Goal: Task Accomplishment & Management: Complete application form

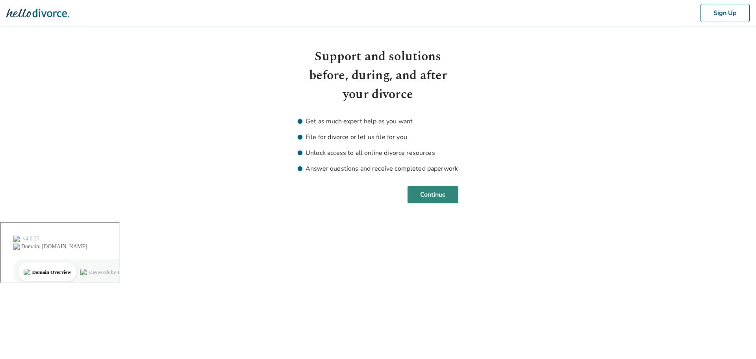
click at [426, 199] on button "Continue" at bounding box center [433, 194] width 51 height 17
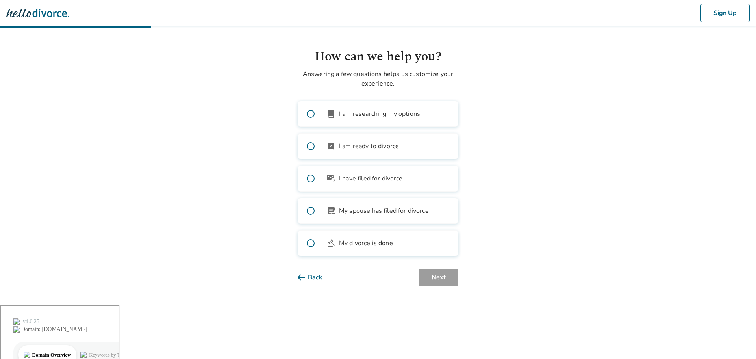
click at [412, 204] on label "article_person My spouse has filed for divorce" at bounding box center [378, 211] width 161 height 26
click at [447, 279] on button "Next" at bounding box center [438, 277] width 39 height 17
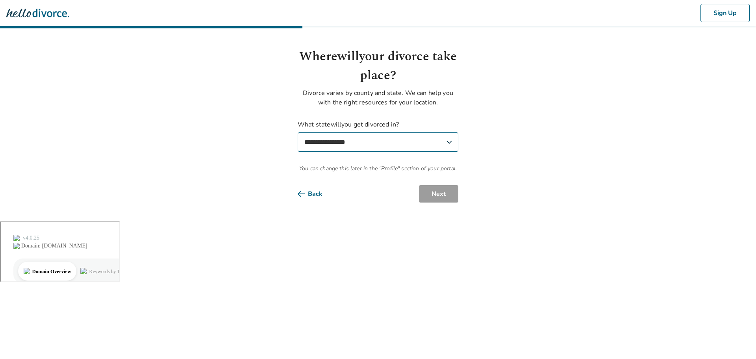
click at [412, 136] on select "**********" at bounding box center [378, 141] width 161 height 19
select select "**"
click at [298, 132] on select "**********" at bounding box center [378, 141] width 161 height 19
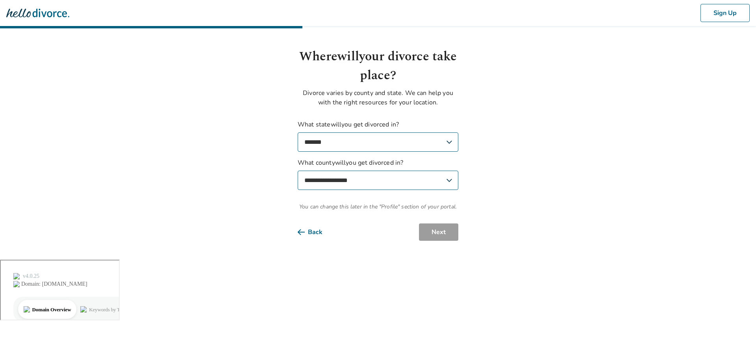
click at [430, 184] on select "**********" at bounding box center [378, 180] width 161 height 19
select select "*******"
click at [298, 171] on select "**********" at bounding box center [378, 180] width 161 height 19
click at [427, 234] on button "Next" at bounding box center [438, 231] width 39 height 17
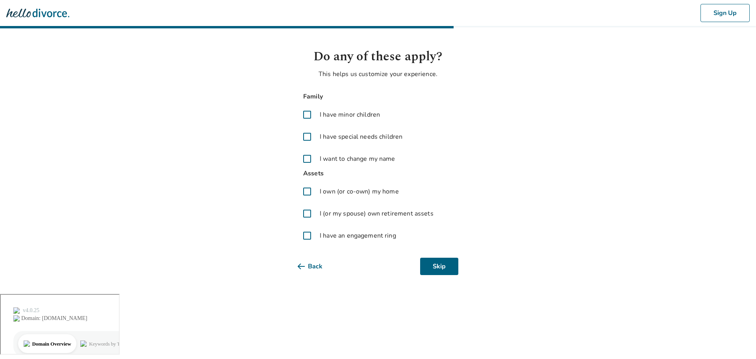
click at [308, 113] on span at bounding box center [307, 114] width 19 height 19
click at [444, 269] on button "Next" at bounding box center [438, 266] width 39 height 17
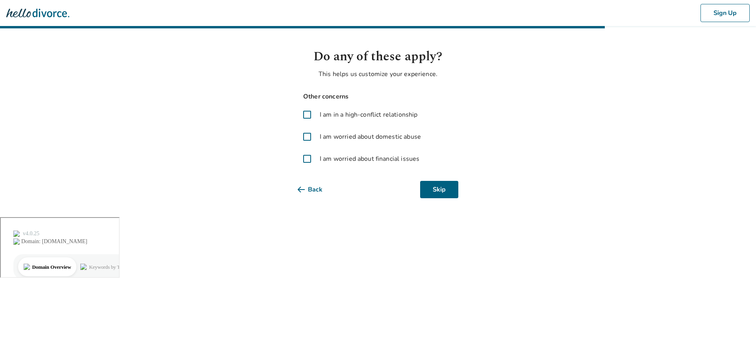
click at [347, 124] on label "I am in a high-conflict relationship" at bounding box center [378, 114] width 161 height 19
drag, startPoint x: 411, startPoint y: 179, endPoint x: 425, endPoint y: 185, distance: 15.4
click at [421, 184] on div "Do any of these apply? This helps us customize your experience. Other concerns …" at bounding box center [378, 122] width 161 height 151
click at [425, 185] on button "Next" at bounding box center [438, 189] width 39 height 17
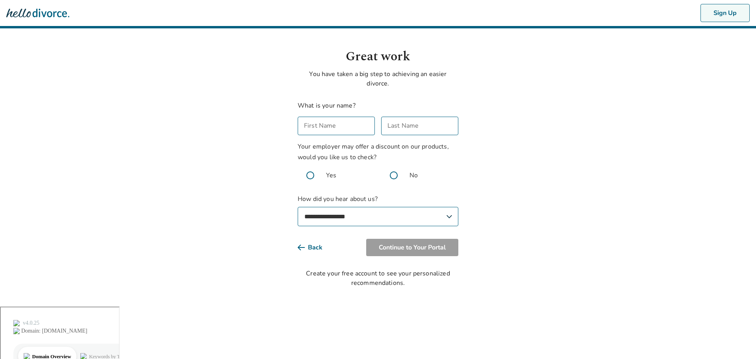
click at [717, 7] on button "Sign Up" at bounding box center [725, 13] width 49 height 18
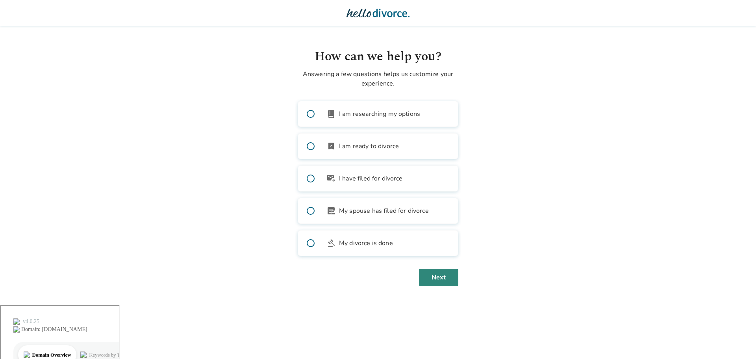
click at [454, 274] on button "Next" at bounding box center [438, 277] width 39 height 17
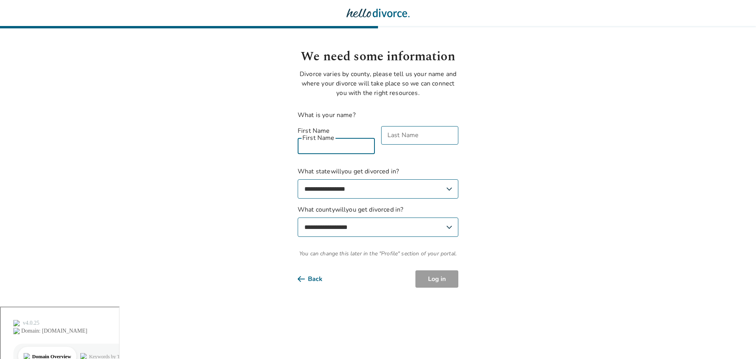
click at [345, 136] on input "First Name" at bounding box center [336, 144] width 77 height 19
type input "*******"
type input "*"
click at [441, 270] on button "Log in" at bounding box center [437, 278] width 43 height 17
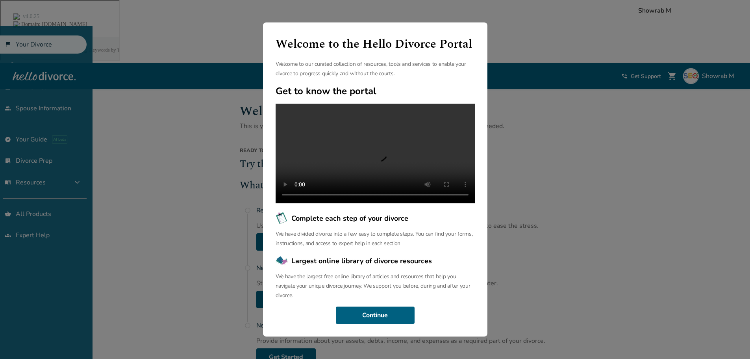
click at [636, 180] on div "Welcome to the Hello Divorce Portal Welcome to our curated collection of resour…" at bounding box center [375, 179] width 750 height 359
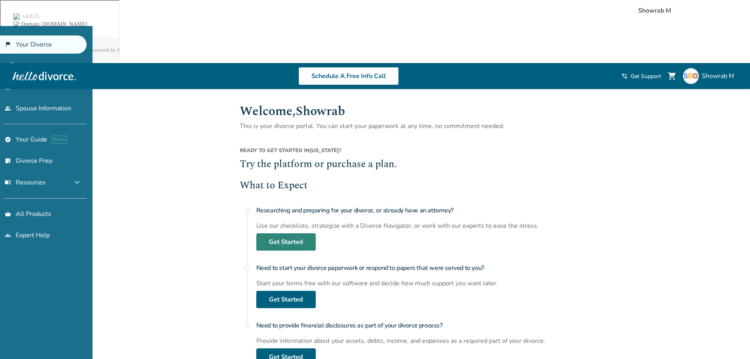
click at [286, 233] on link "Get Started" at bounding box center [285, 241] width 59 height 17
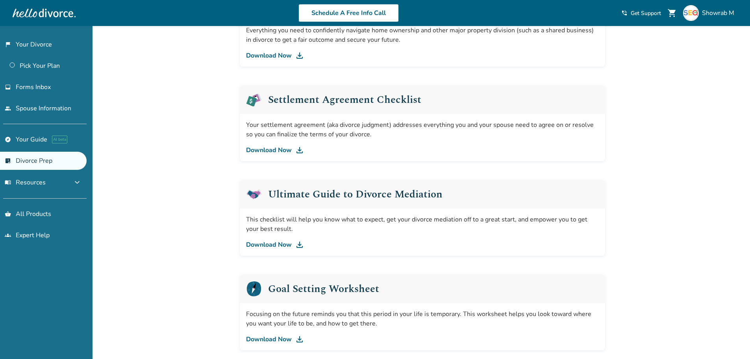
scroll to position [412, 0]
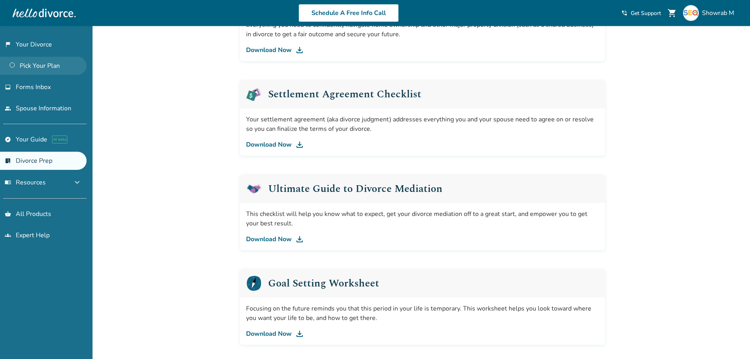
click at [28, 59] on link "Pick Your Plan" at bounding box center [43, 66] width 87 height 18
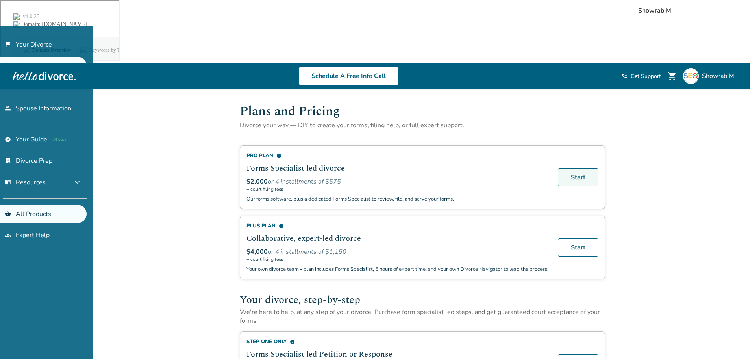
click at [579, 168] on link "Start" at bounding box center [578, 177] width 41 height 18
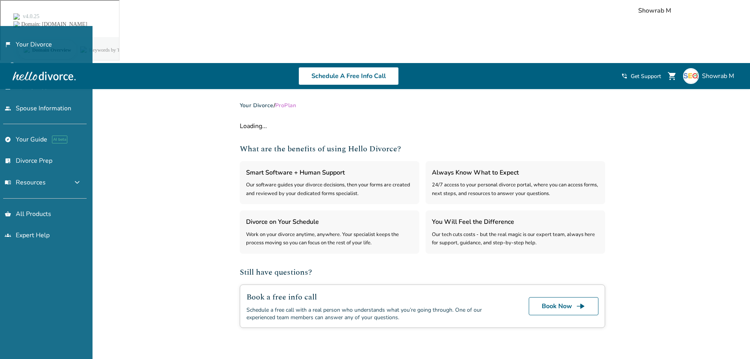
select select "***"
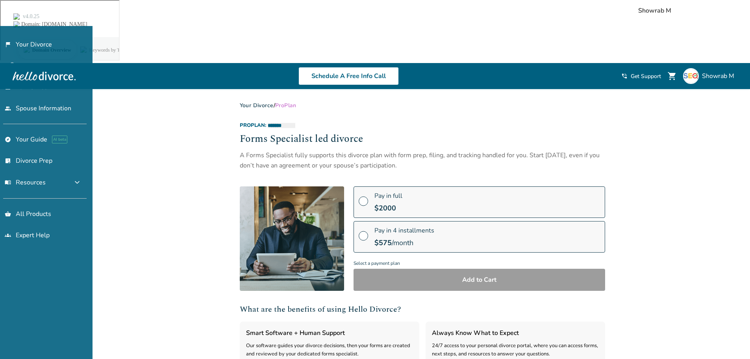
click at [386, 191] on span "Pay in full" at bounding box center [389, 195] width 28 height 9
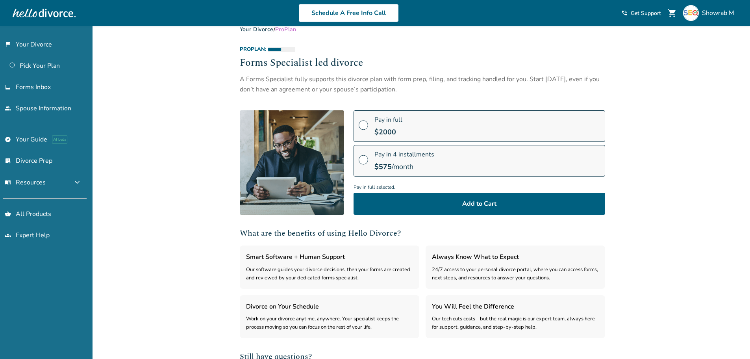
scroll to position [134, 0]
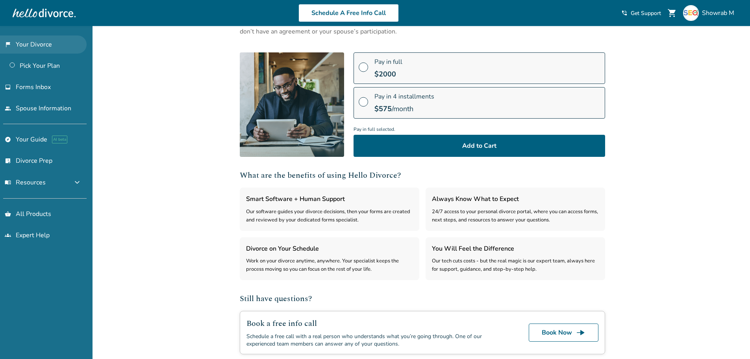
click at [30, 40] on link "flag_2 Your Divorce" at bounding box center [43, 44] width 87 height 18
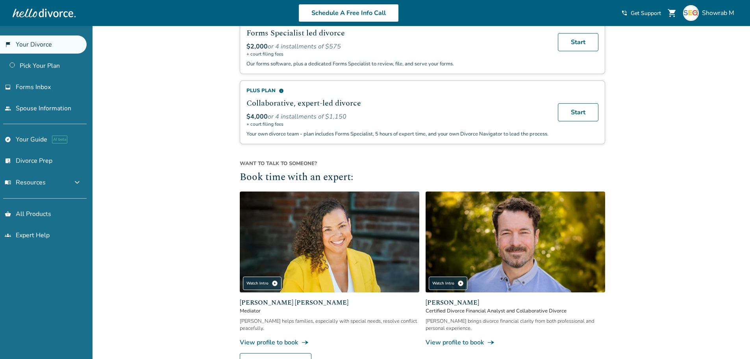
scroll to position [406, 0]
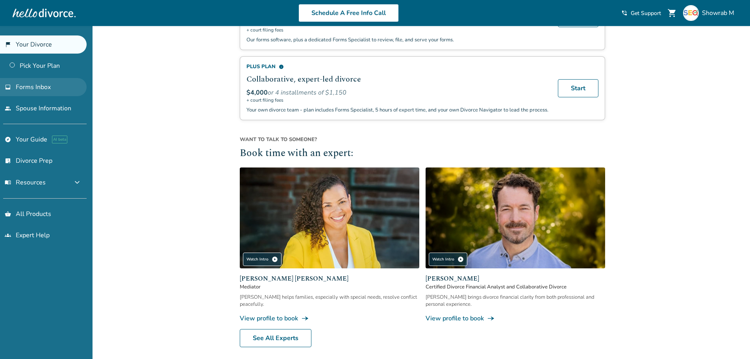
click at [40, 88] on span "Forms Inbox" at bounding box center [33, 87] width 35 height 9
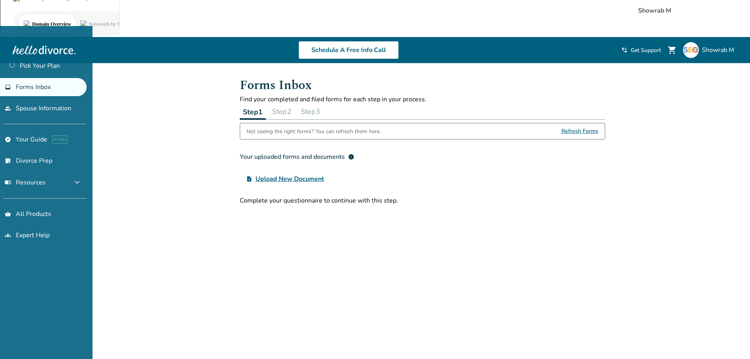
click at [300, 174] on span "Upload New Document" at bounding box center [290, 178] width 69 height 9
click at [0, 0] on input "upload_file Upload New Document" at bounding box center [0, 0] width 0 height 0
click at [579, 123] on span "Refresh Forms" at bounding box center [580, 131] width 37 height 16
click at [58, 114] on link "people Spouse Information" at bounding box center [43, 108] width 87 height 18
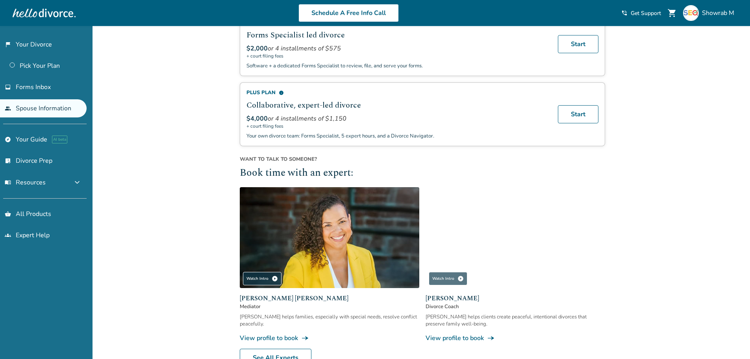
scroll to position [241, 0]
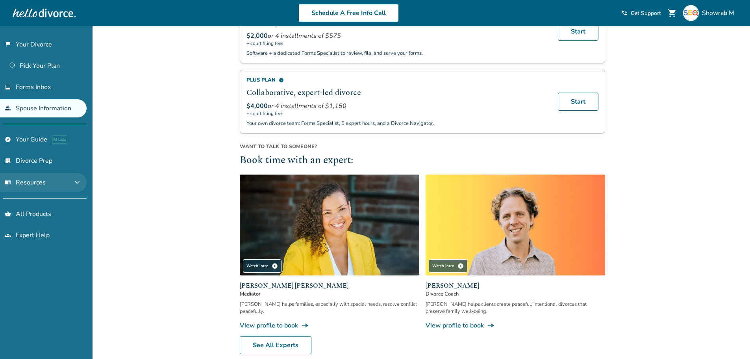
click at [46, 176] on button "menu_book Resources expand_more" at bounding box center [43, 182] width 87 height 19
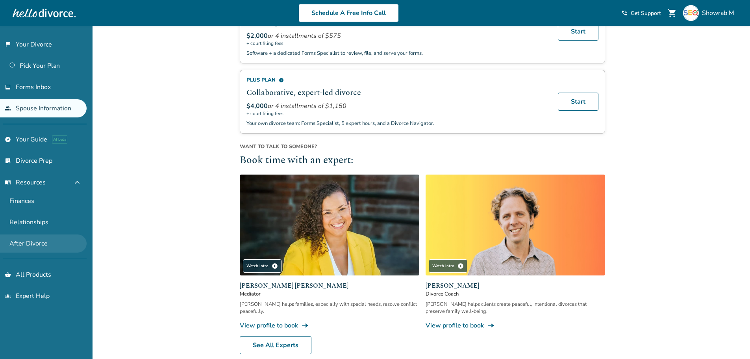
click at [32, 247] on link "After Divorce" at bounding box center [43, 243] width 87 height 18
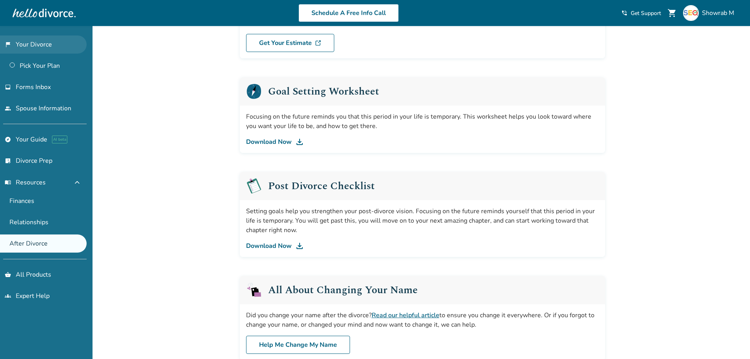
scroll to position [158, 0]
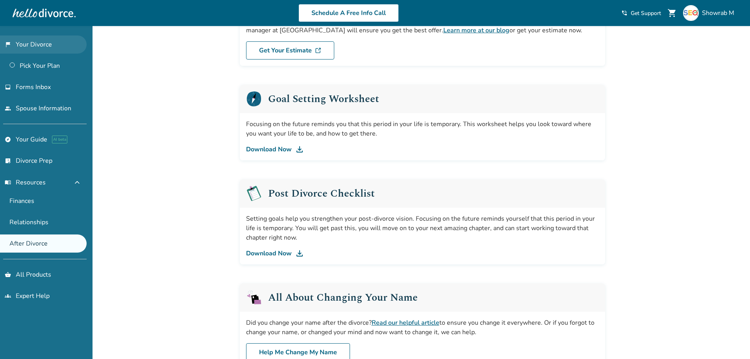
click at [48, 46] on link "flag_2 Your Divorce" at bounding box center [43, 44] width 87 height 18
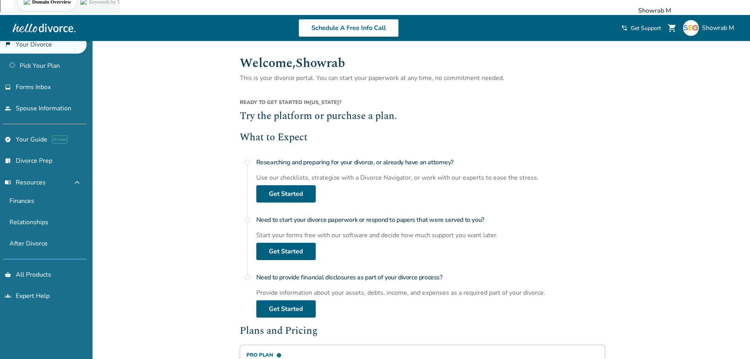
scroll to position [39, 0]
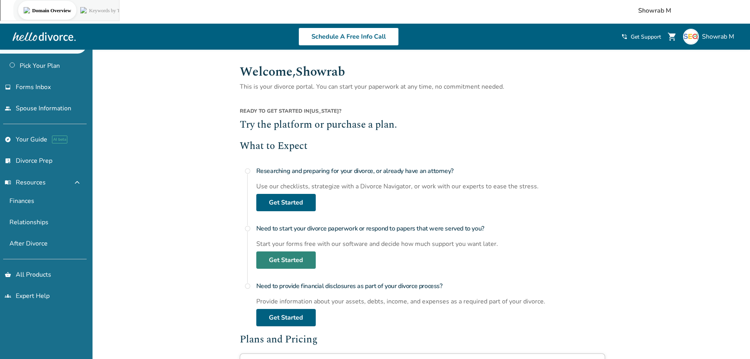
click at [296, 251] on link "Get Started" at bounding box center [285, 259] width 59 height 17
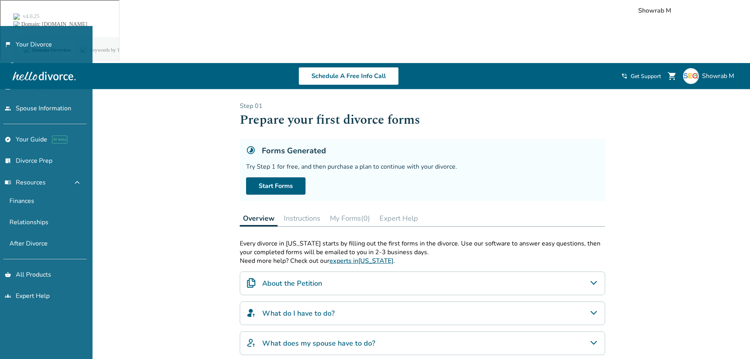
click at [363, 271] on div "About the Petition" at bounding box center [423, 283] width 366 height 24
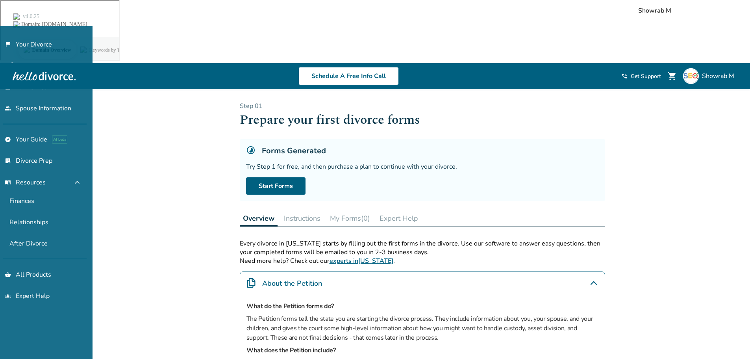
click at [363, 271] on div "About the Petition" at bounding box center [423, 283] width 366 height 24
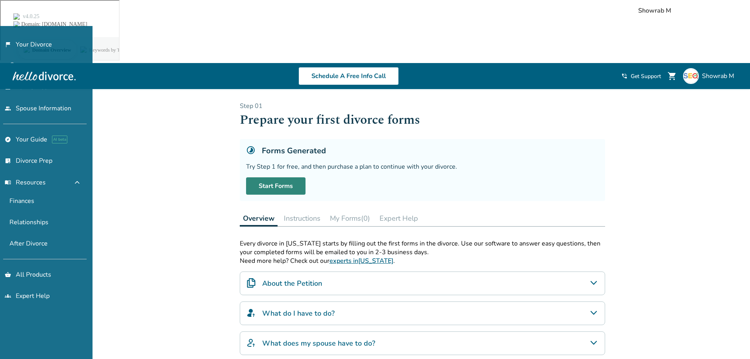
click at [291, 177] on link "Start Forms" at bounding box center [275, 185] width 59 height 17
